Goal: Task Accomplishment & Management: Use online tool/utility

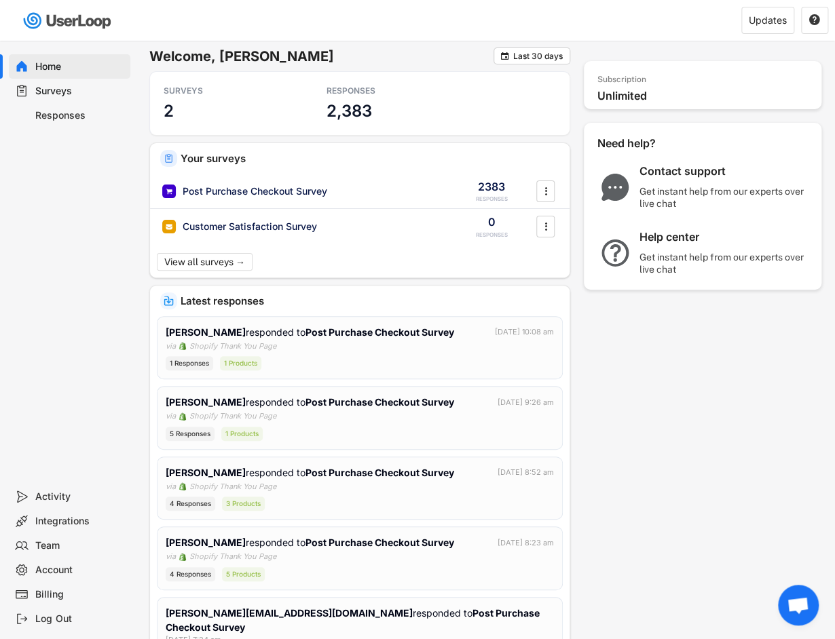
click at [489, 53] on h6 "Welcome, [PERSON_NAME]" at bounding box center [321, 57] width 344 height 18
click at [514, 52] on div "Last 30 days" at bounding box center [538, 56] width 50 height 8
click at [321, 50] on h6 "Welcome, [PERSON_NAME]" at bounding box center [321, 57] width 344 height 18
click at [69, 97] on div "Surveys" at bounding box center [80, 91] width 90 height 13
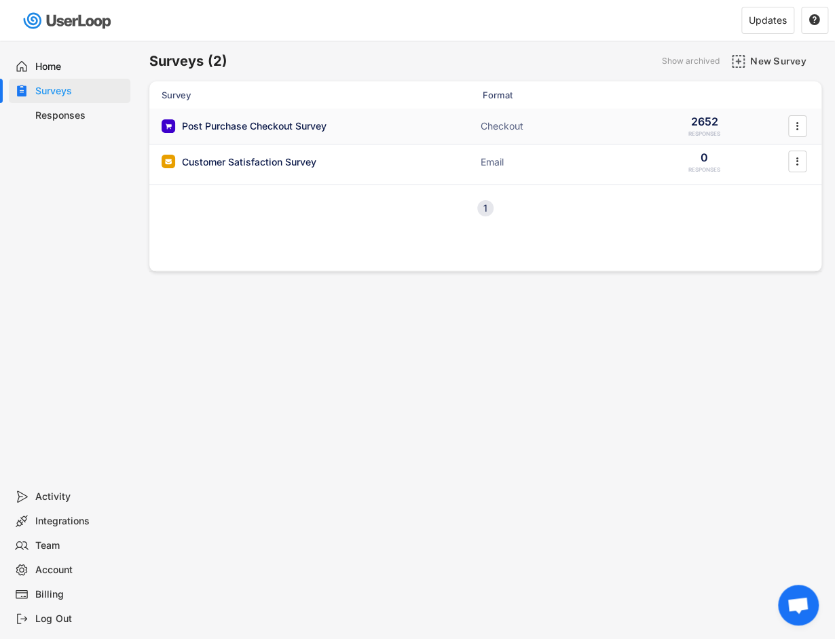
click at [358, 126] on div "Post Purchase Checkout Survey" at bounding box center [297, 126] width 271 height 14
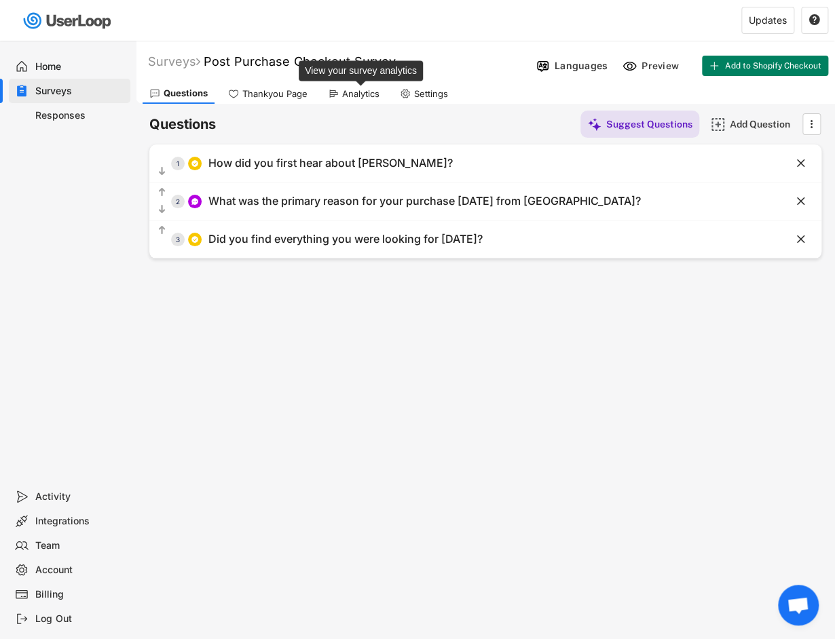
click at [372, 92] on div "Analytics" at bounding box center [360, 94] width 37 height 12
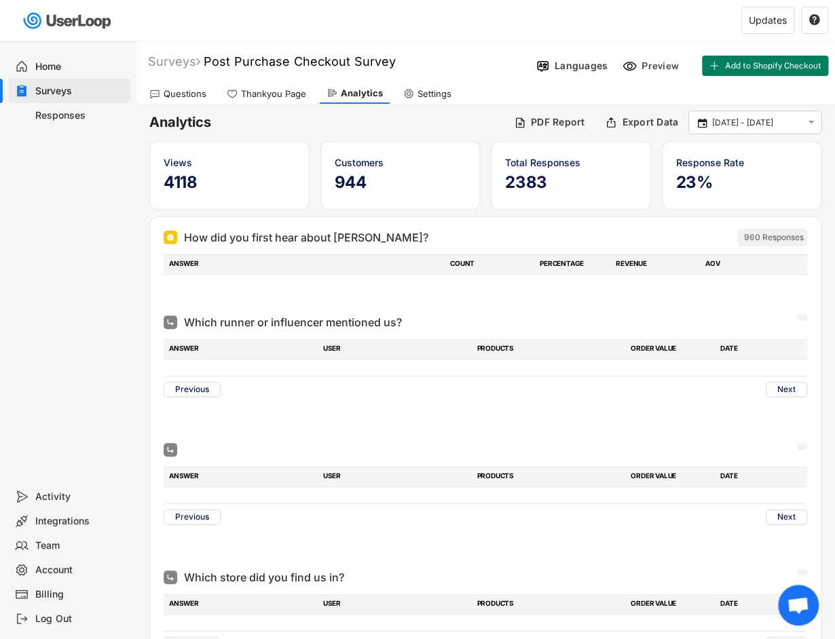
click at [733, 124] on input "[DATE] - [DATE]" at bounding box center [757, 123] width 90 height 14
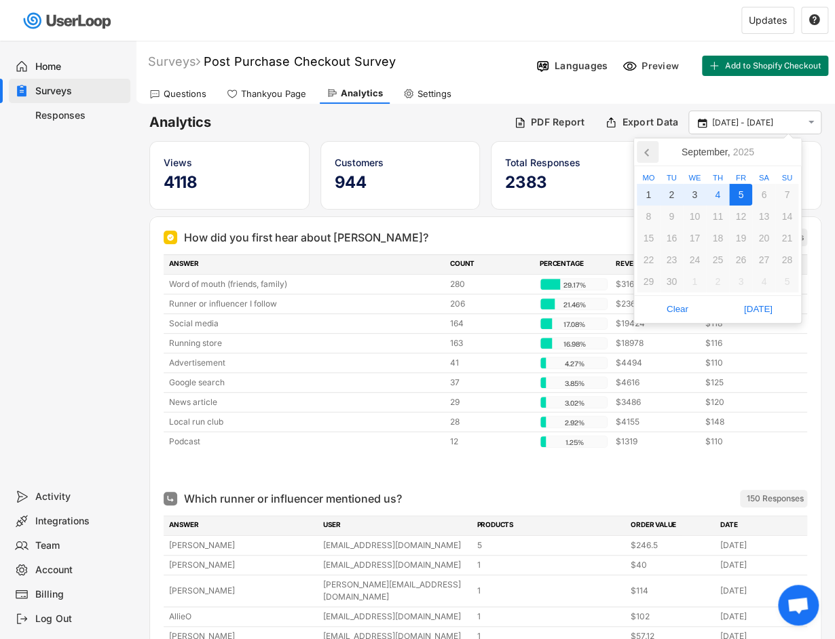
click at [649, 155] on icon at bounding box center [648, 152] width 22 height 22
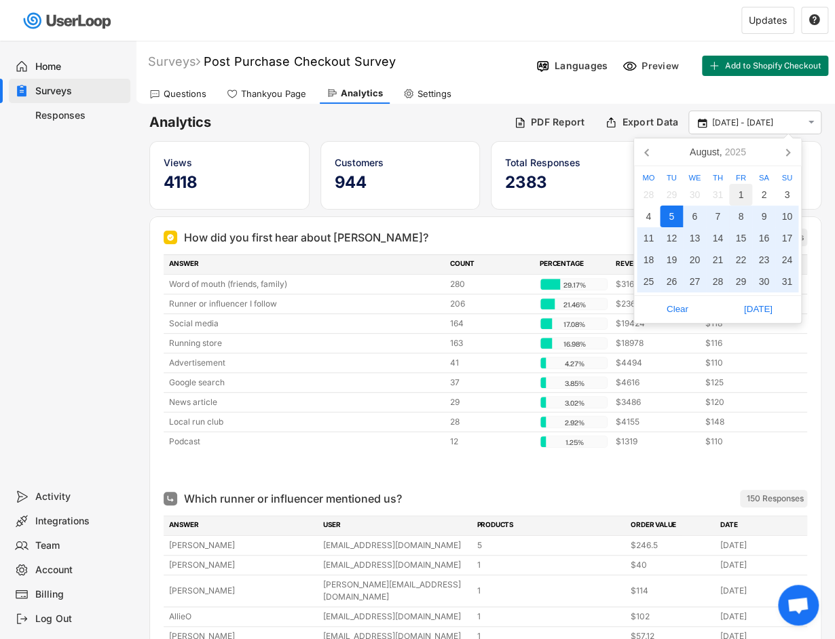
click at [740, 191] on div "1" at bounding box center [740, 195] width 23 height 22
drag, startPoint x: 786, startPoint y: 273, endPoint x: 749, endPoint y: 301, distance: 45.6
click at [786, 273] on div "31" at bounding box center [786, 282] width 23 height 22
type input "[DATE] - [DATE]"
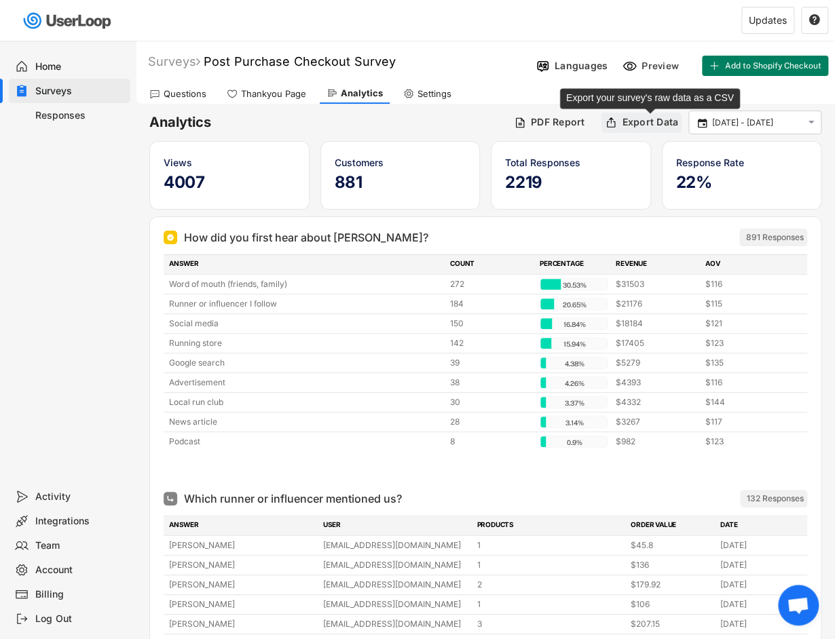
click at [627, 119] on div "Export Data" at bounding box center [650, 122] width 56 height 12
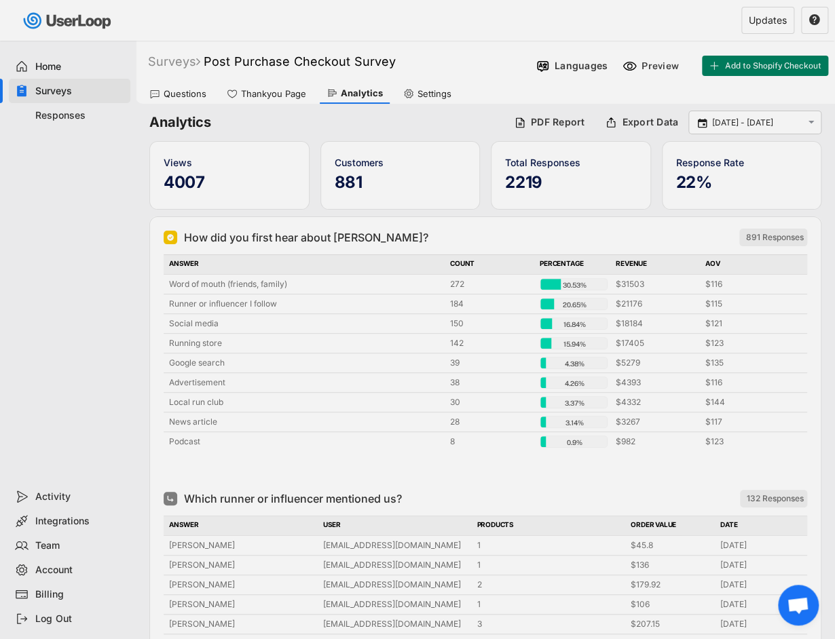
select select ""1348695171700984260__LOOKUP__1750973238981x714245556165186200""
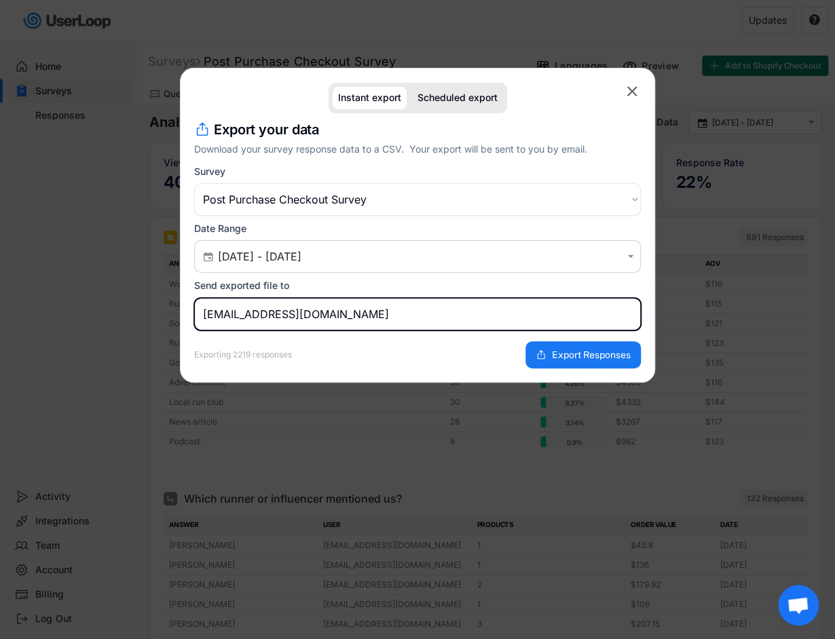
drag, startPoint x: 242, startPoint y: 311, endPoint x: 191, endPoint y: 311, distance: 50.9
click at [191, 311] on div "Instant export Scheduled export  missing element Export your data Download you…" at bounding box center [417, 225] width 475 height 315
type input "[EMAIL_ADDRESS][DOMAIN_NAME]"
click at [562, 354] on span "Export Responses" at bounding box center [591, 355] width 79 height 10
